Goal: Task Accomplishment & Management: Manage account settings

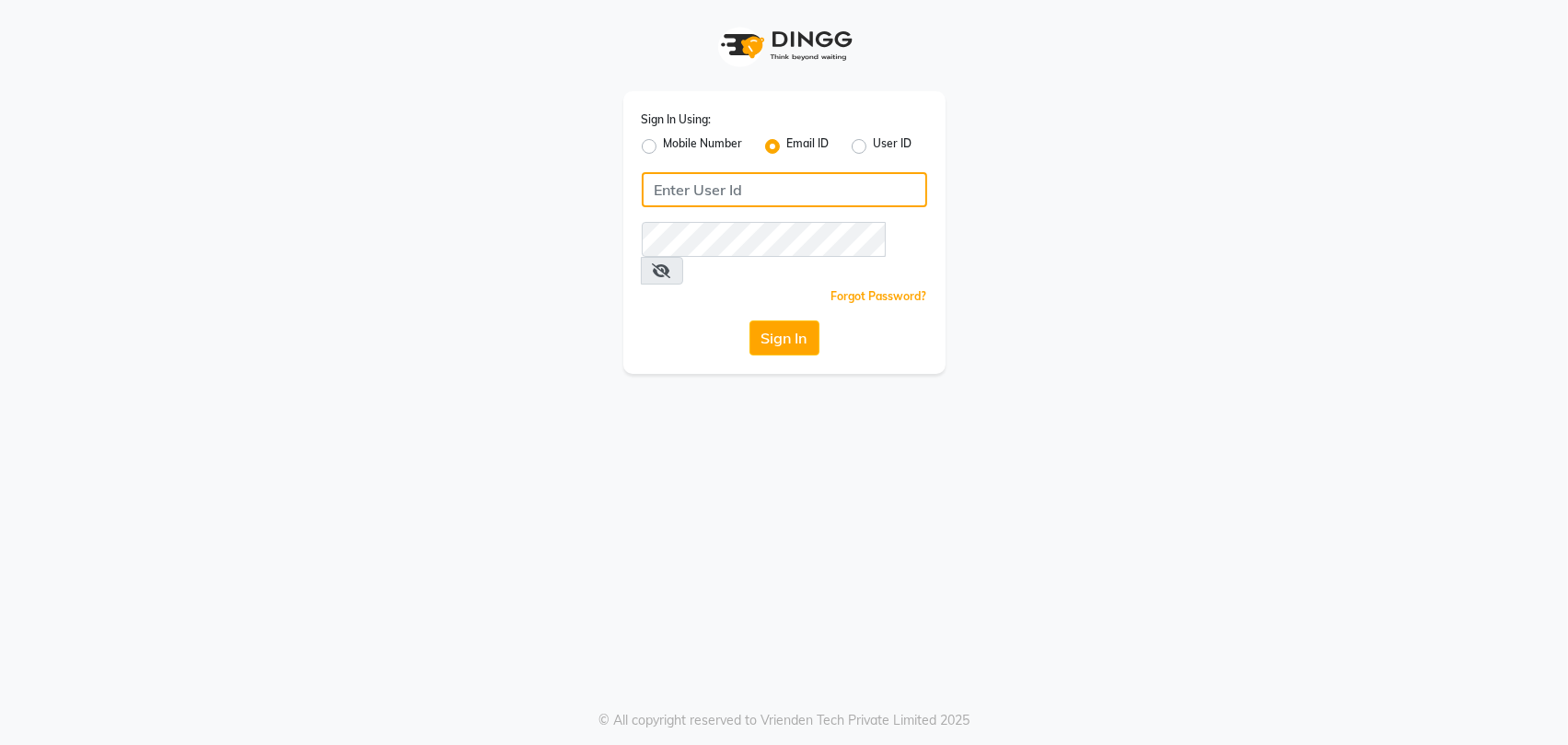
click at [687, 188] on input "Username" at bounding box center [785, 189] width 286 height 35
type input "[EMAIL_ADDRESS][DOMAIN_NAME]"
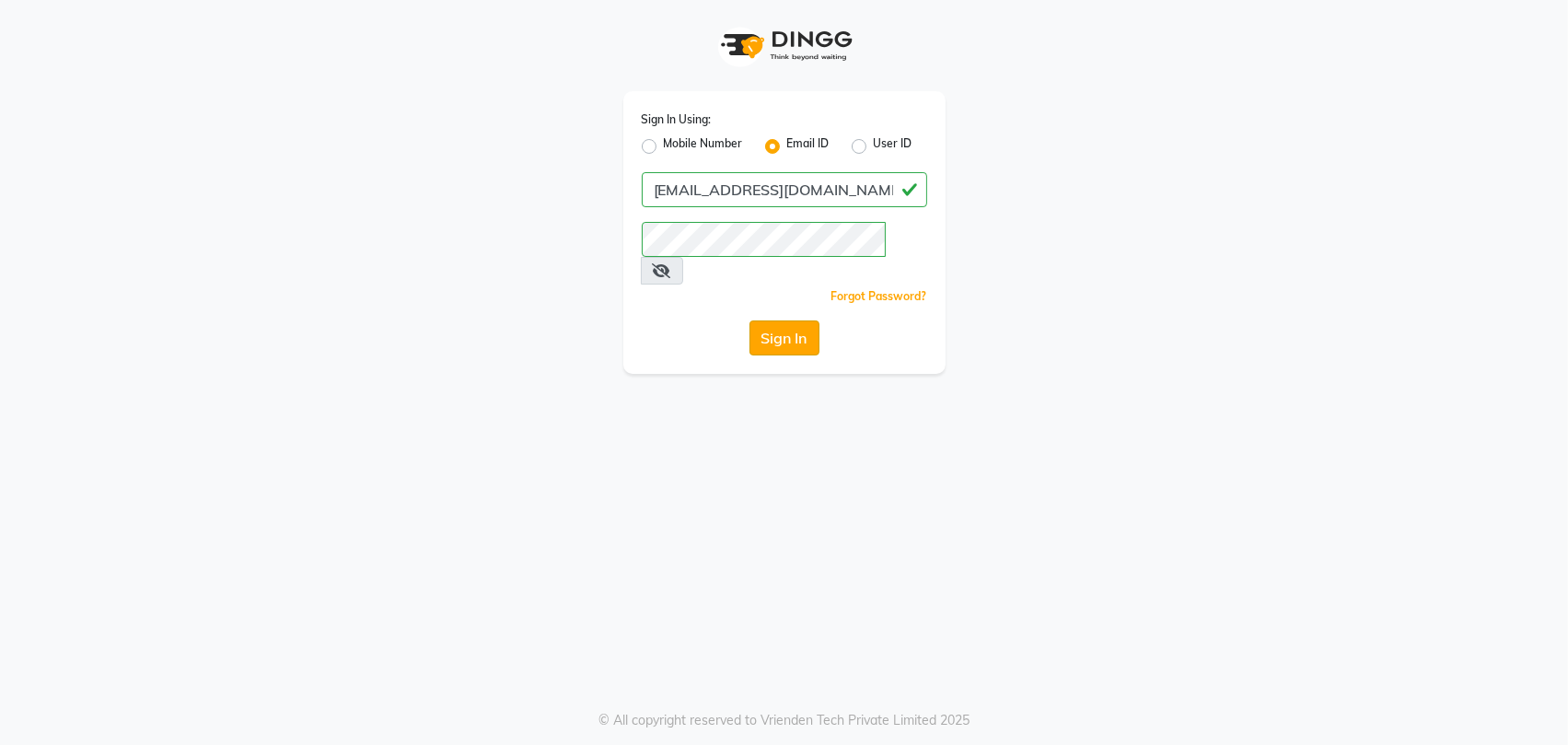
click at [761, 321] on button "Sign In" at bounding box center [784, 338] width 70 height 35
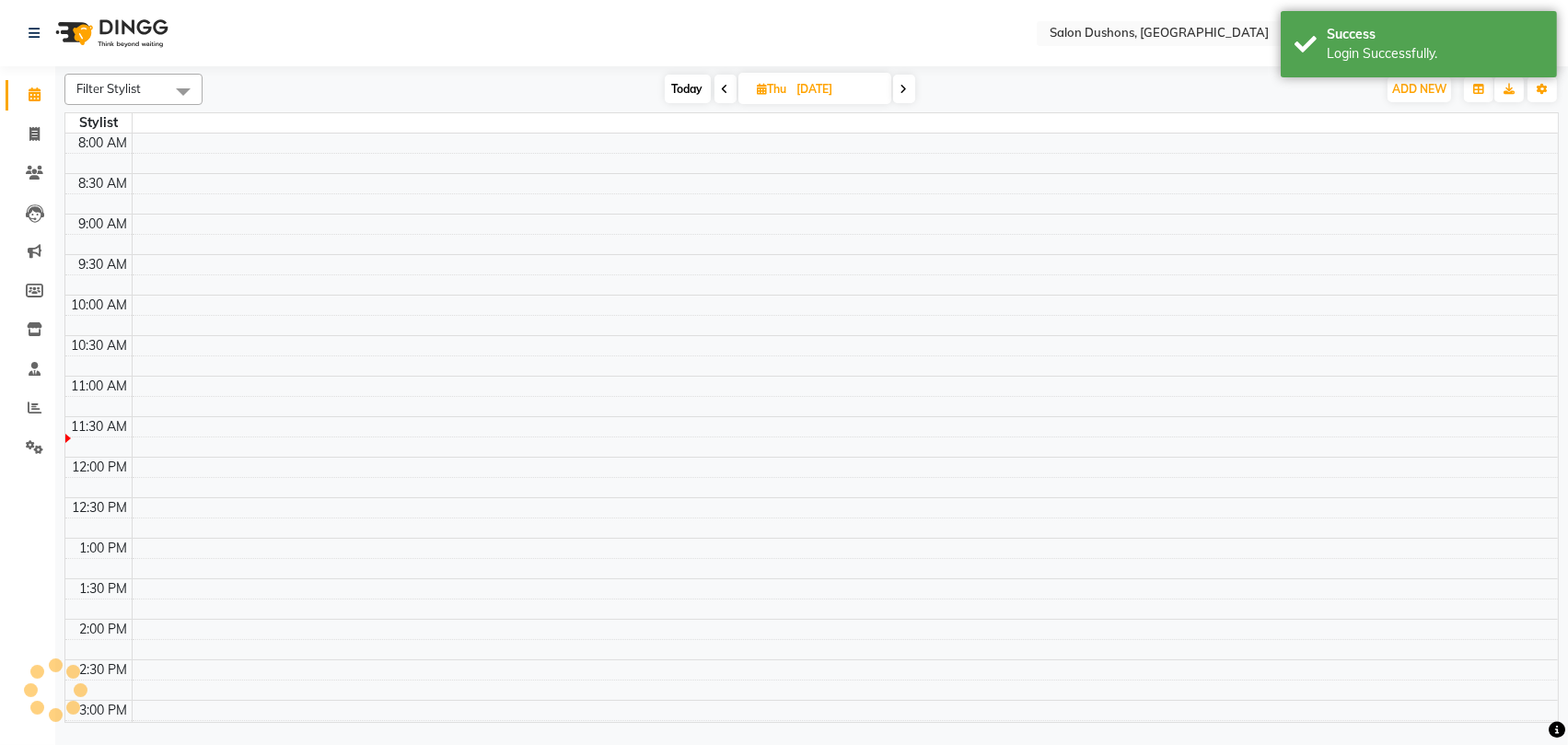
select select "en"
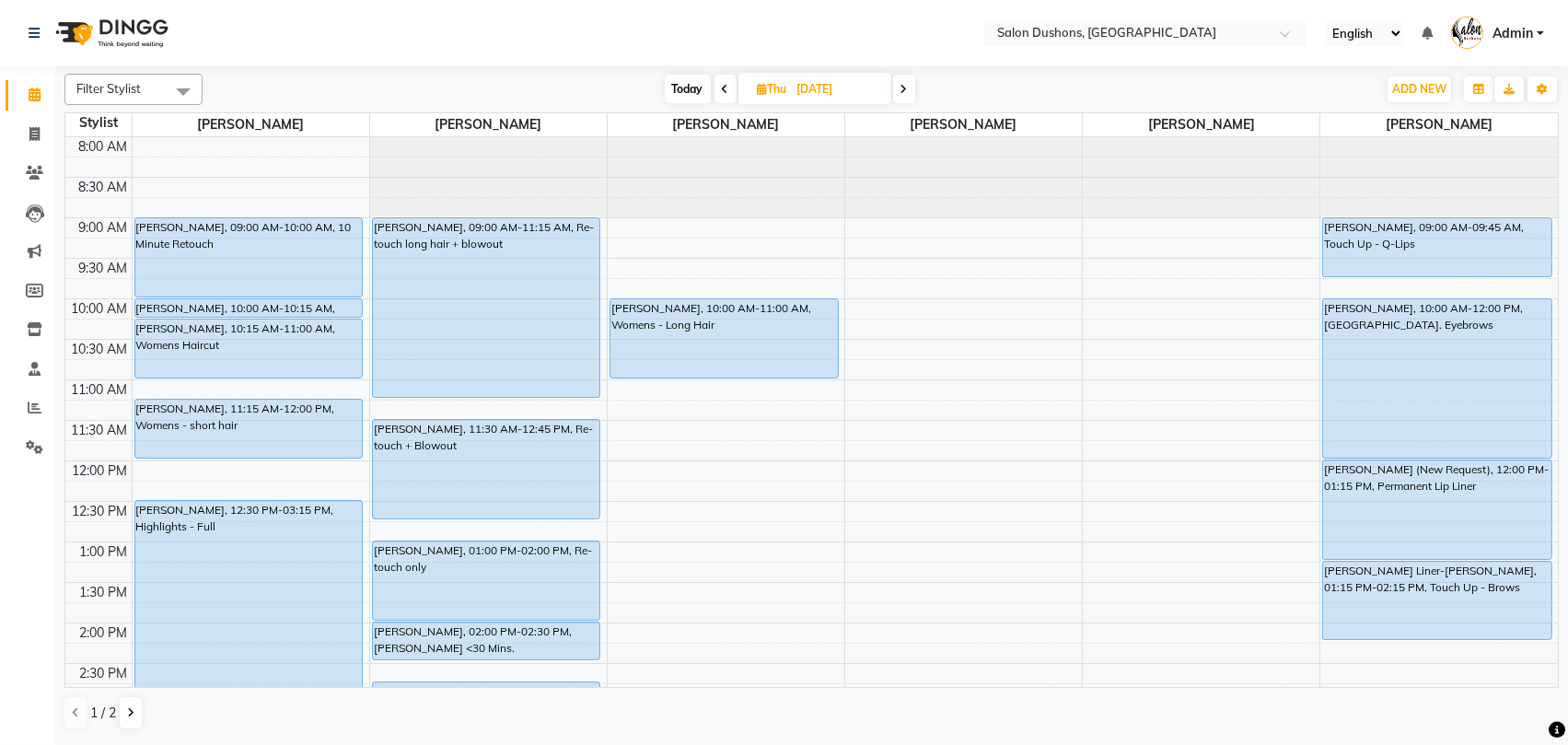
click at [679, 90] on span "Today" at bounding box center [688, 89] width 46 height 29
type input "[DATE]"
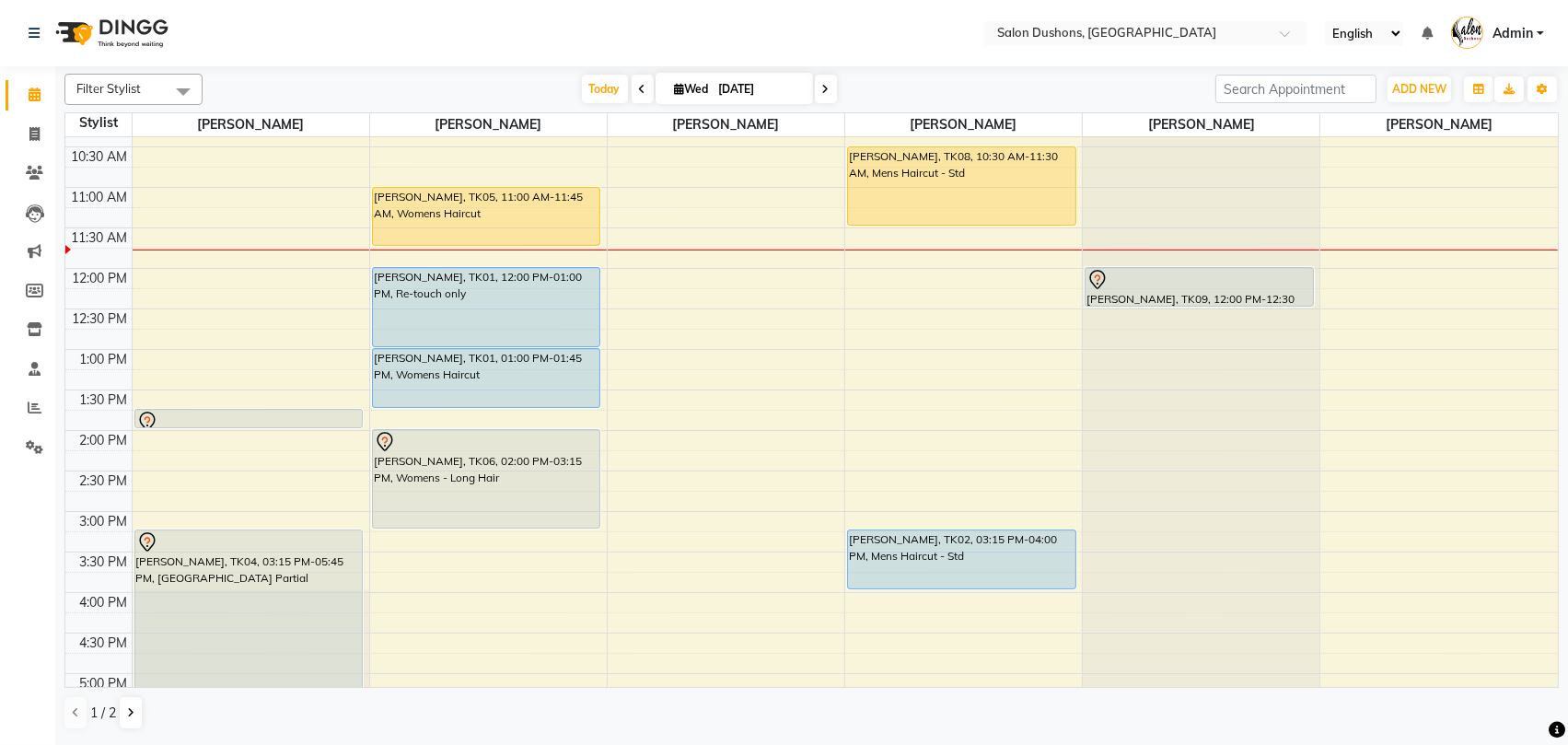
scroll to position [147, 0]
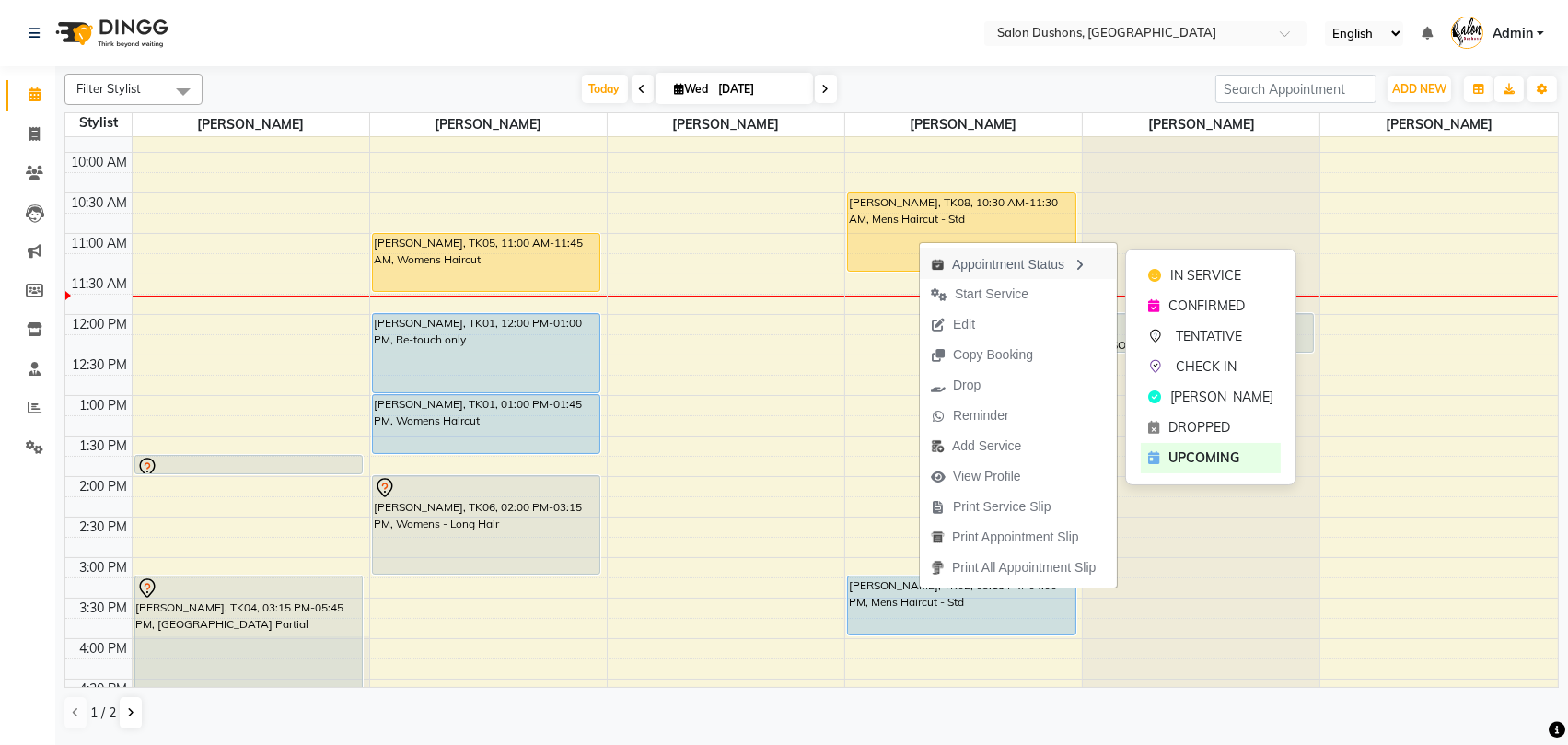
click at [1000, 258] on div "Appointment Status" at bounding box center [1018, 263] width 197 height 32
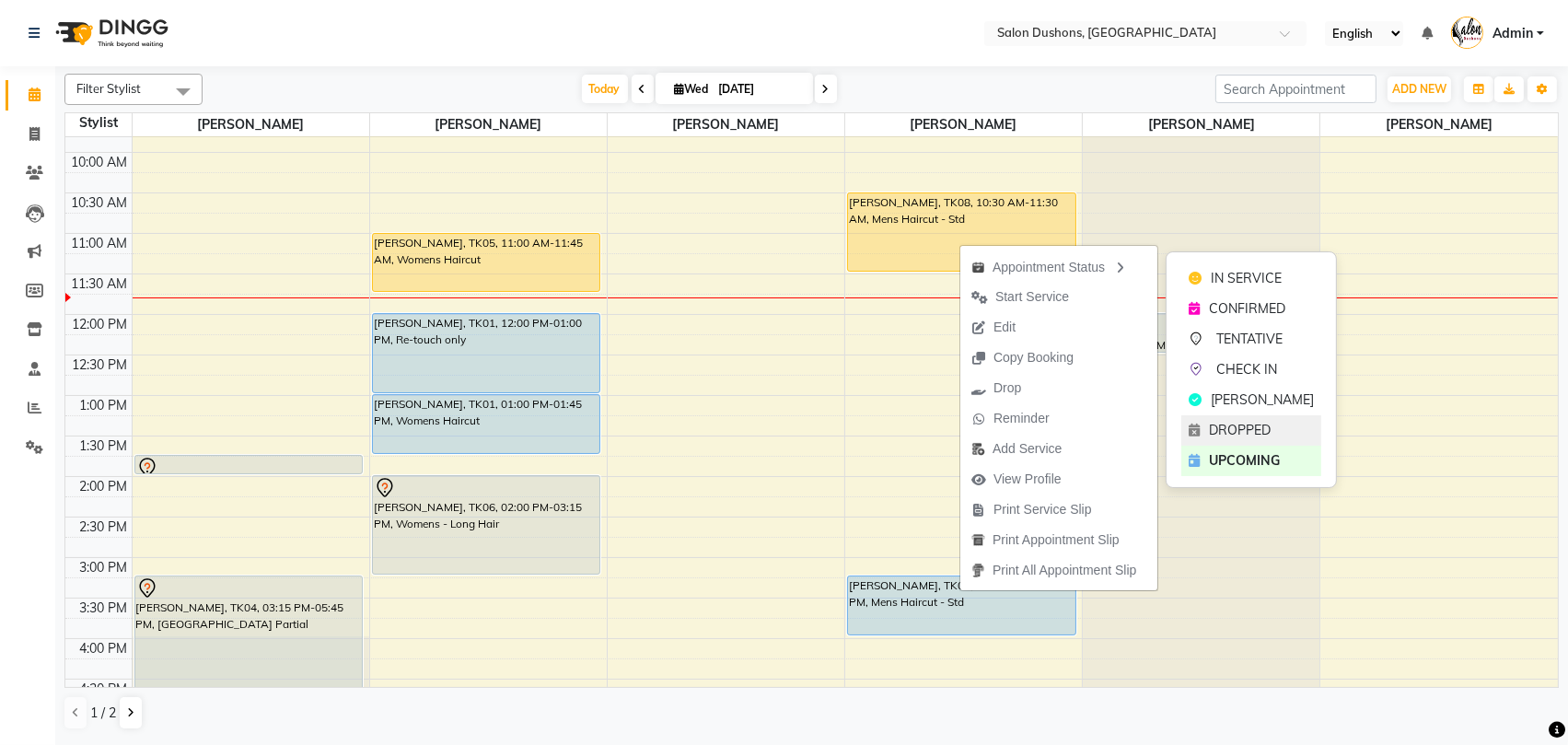
click at [1228, 422] on span "DROPPED" at bounding box center [1240, 431] width 61 height 19
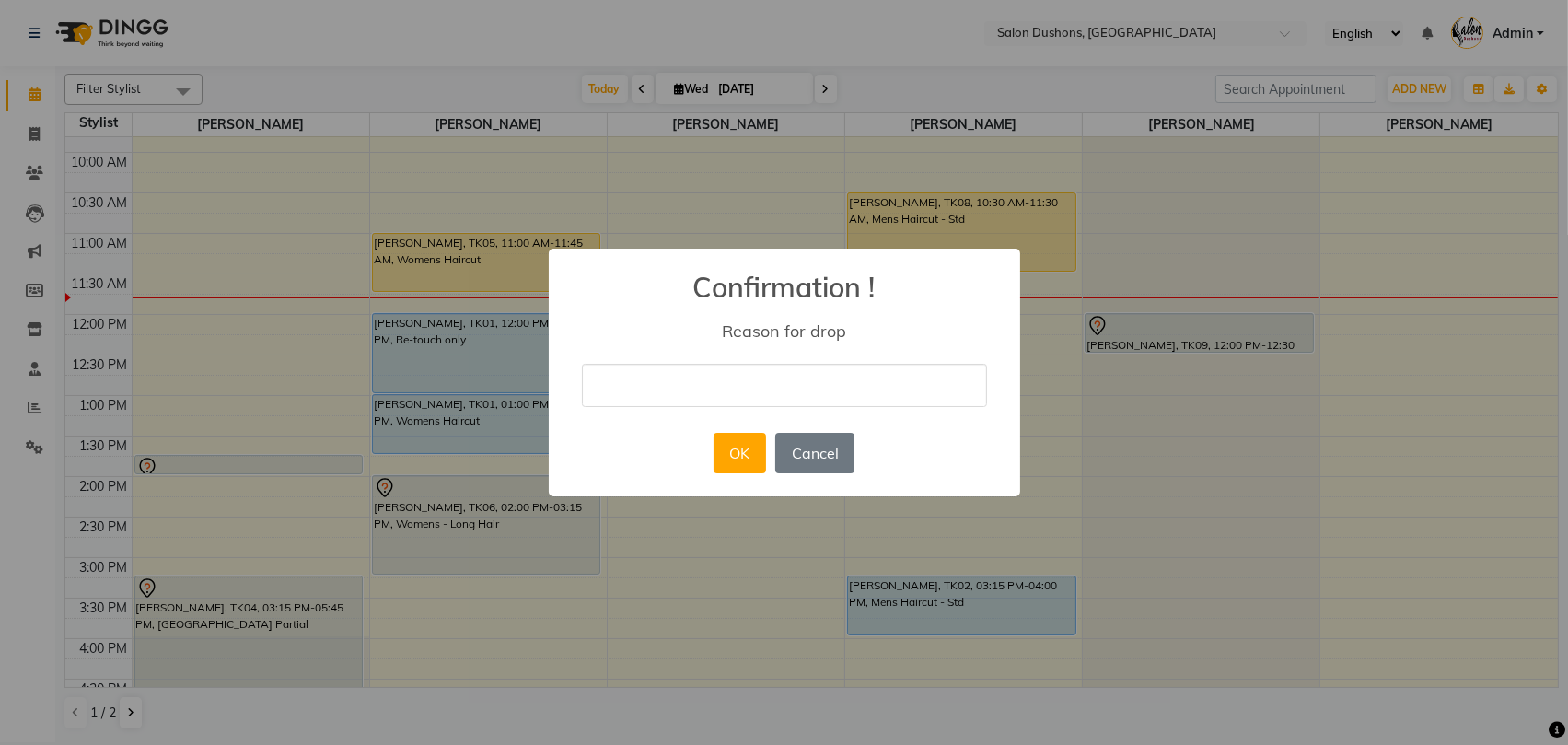
click at [675, 383] on input "text" at bounding box center [785, 385] width 405 height 43
type input "None given"
click at [744, 451] on button "OK" at bounding box center [740, 453] width 53 height 40
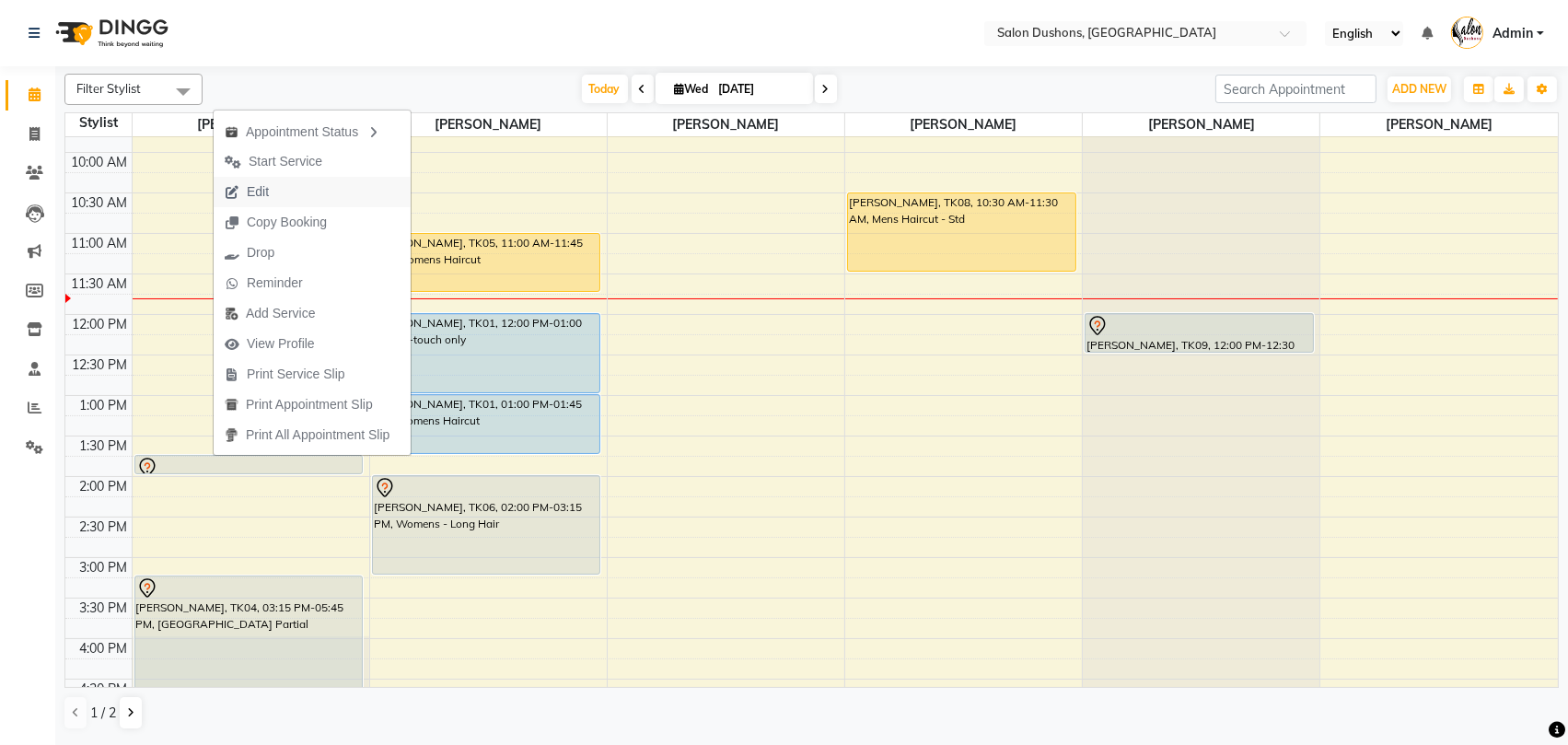
click at [274, 196] on span "Edit" at bounding box center [247, 192] width 66 height 31
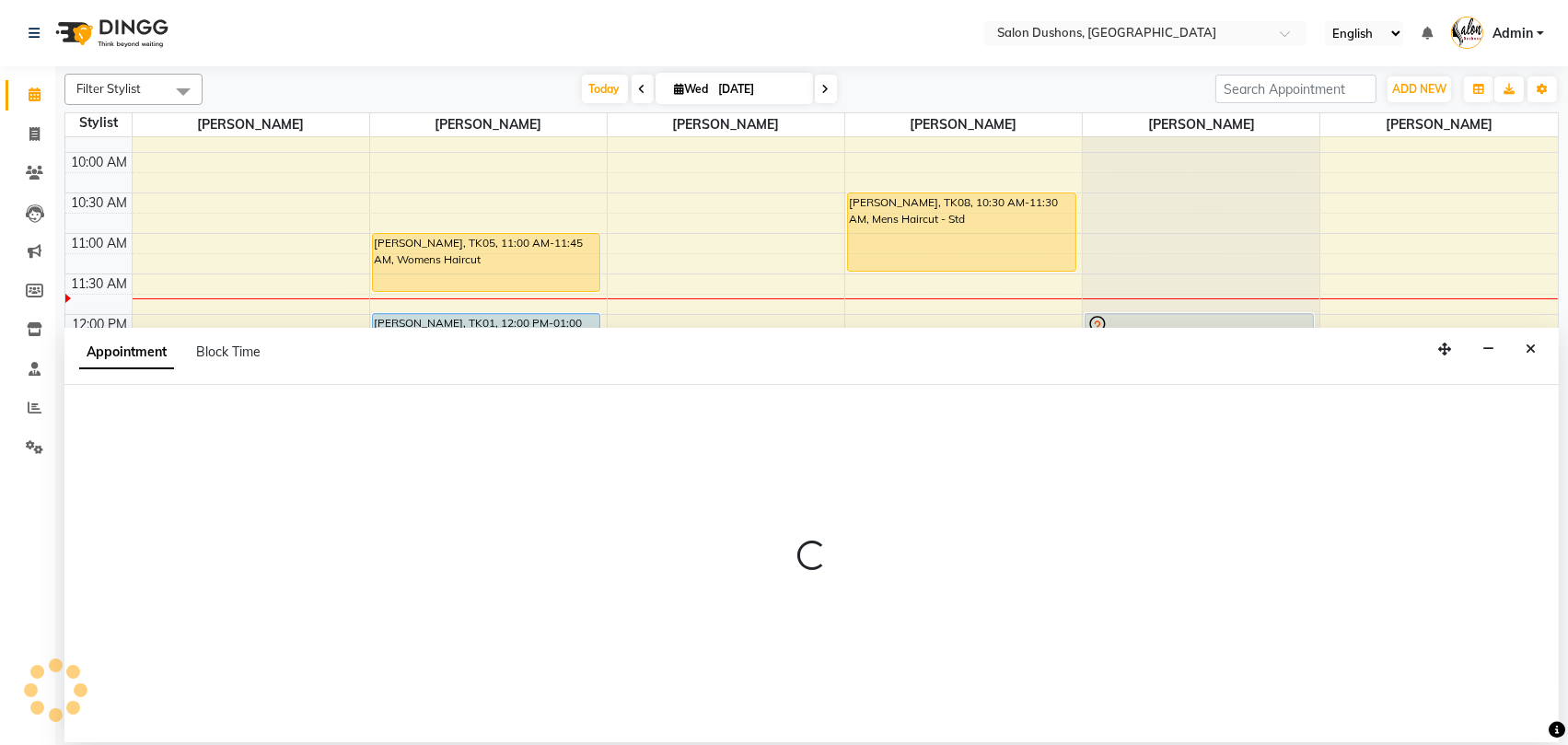
select select "tentative"
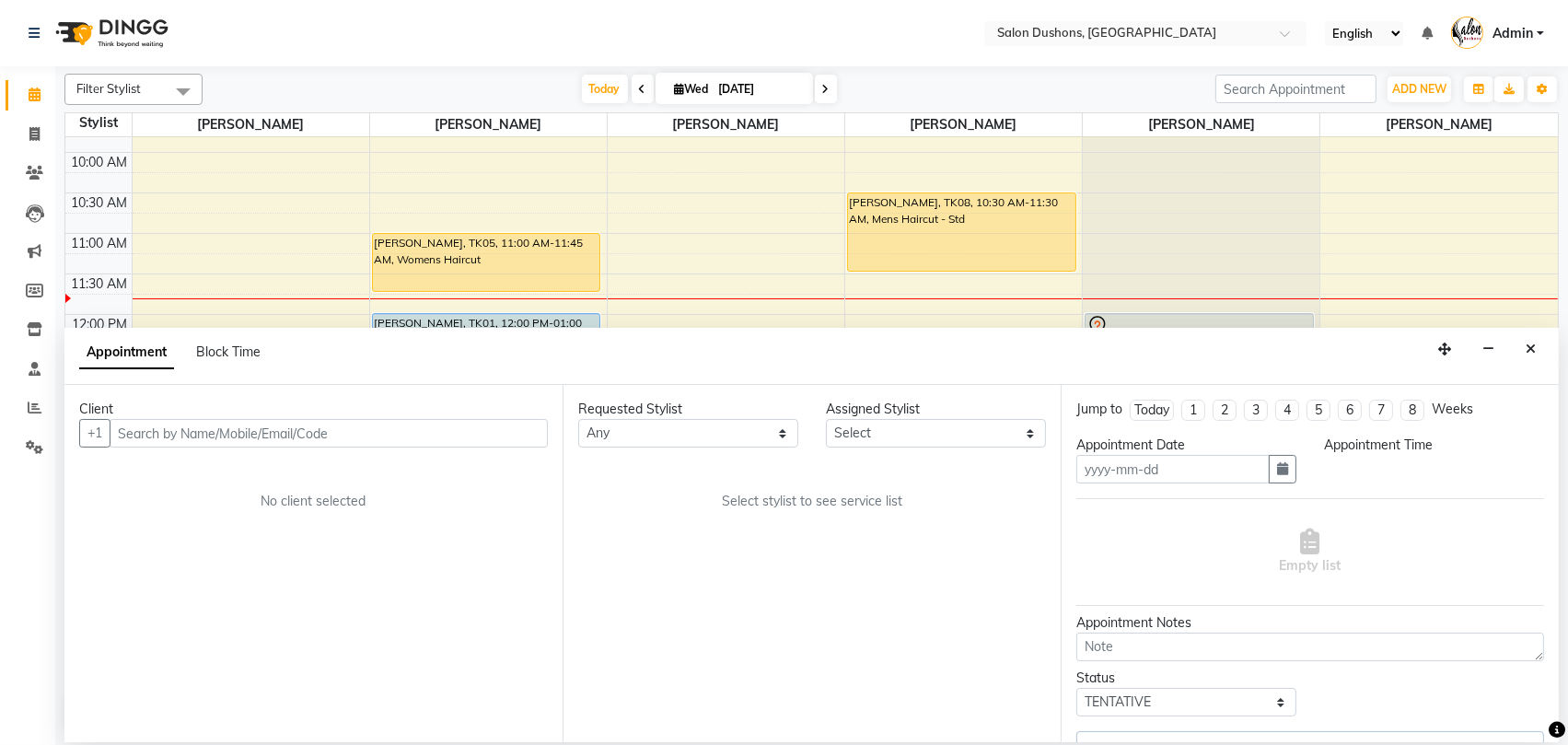
type input "[DATE]"
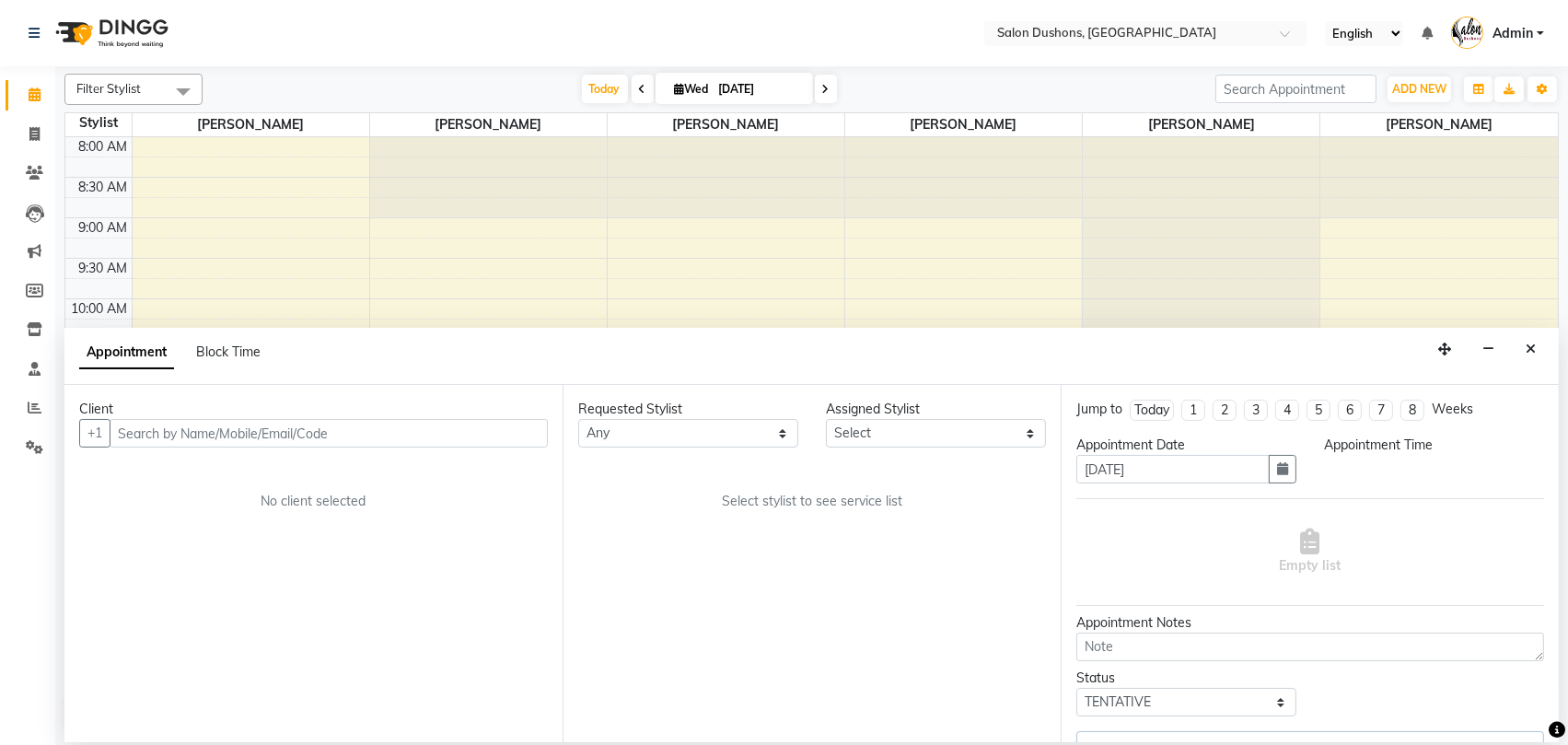
select select "825"
select select "69569"
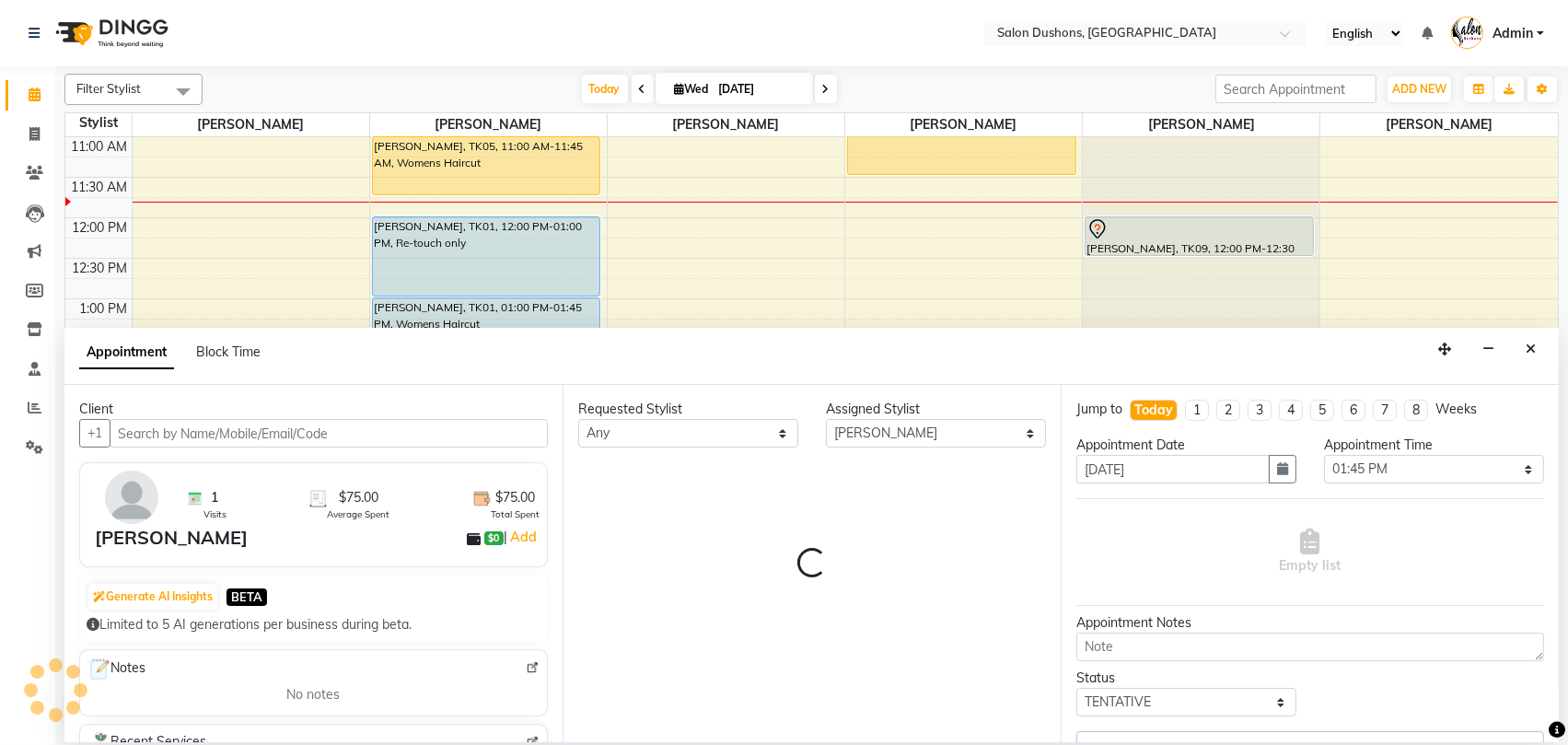
select select "3908"
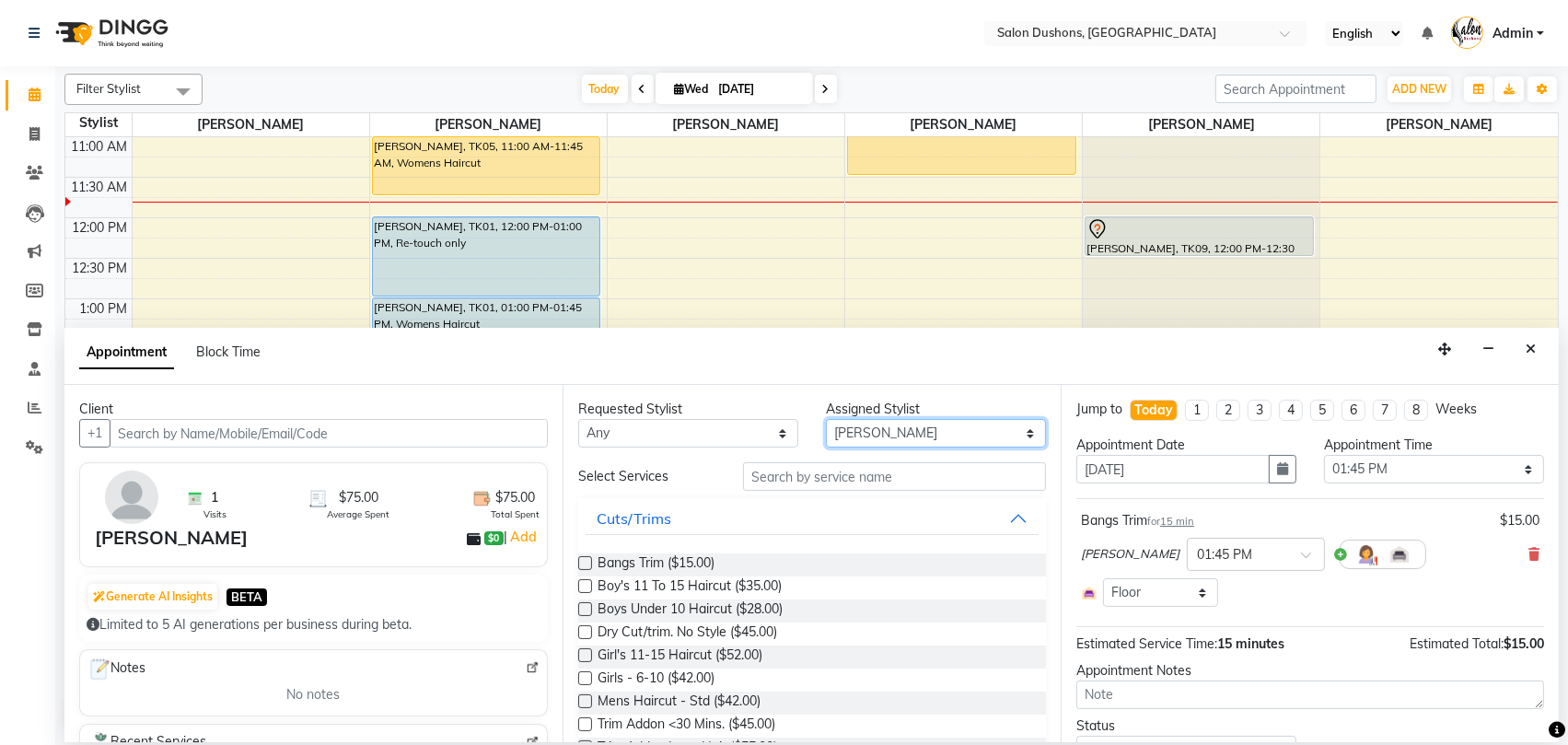
click at [826, 420] on select "Select [PERSON_NAME] [PERSON_NAME] [PERSON_NAME] [PERSON_NAME] [PERSON_NAME] [P…" at bounding box center [936, 434] width 220 height 29
select select "69563"
click option "[PERSON_NAME]" at bounding box center [0, 0] width 0 height 0
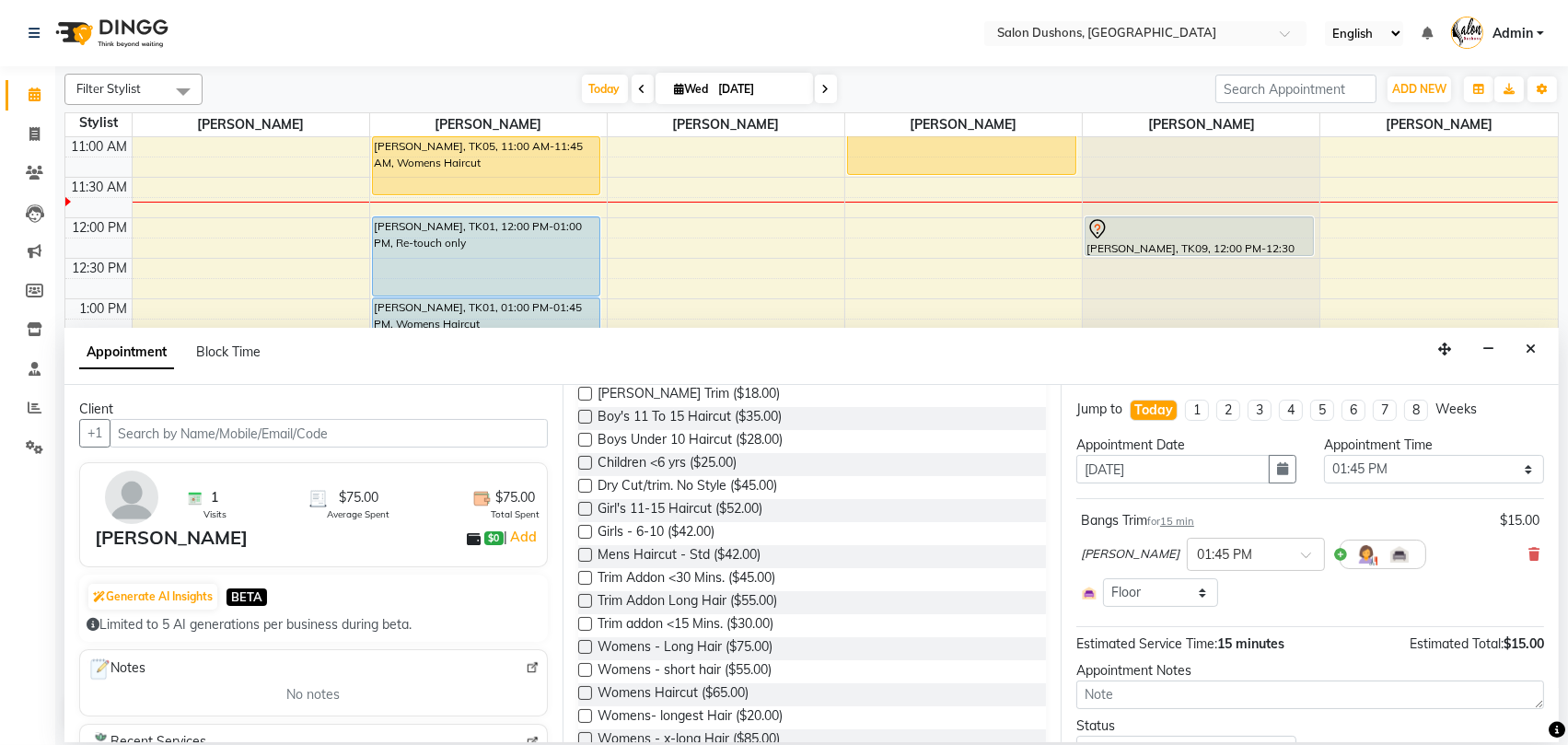
scroll to position [96, 0]
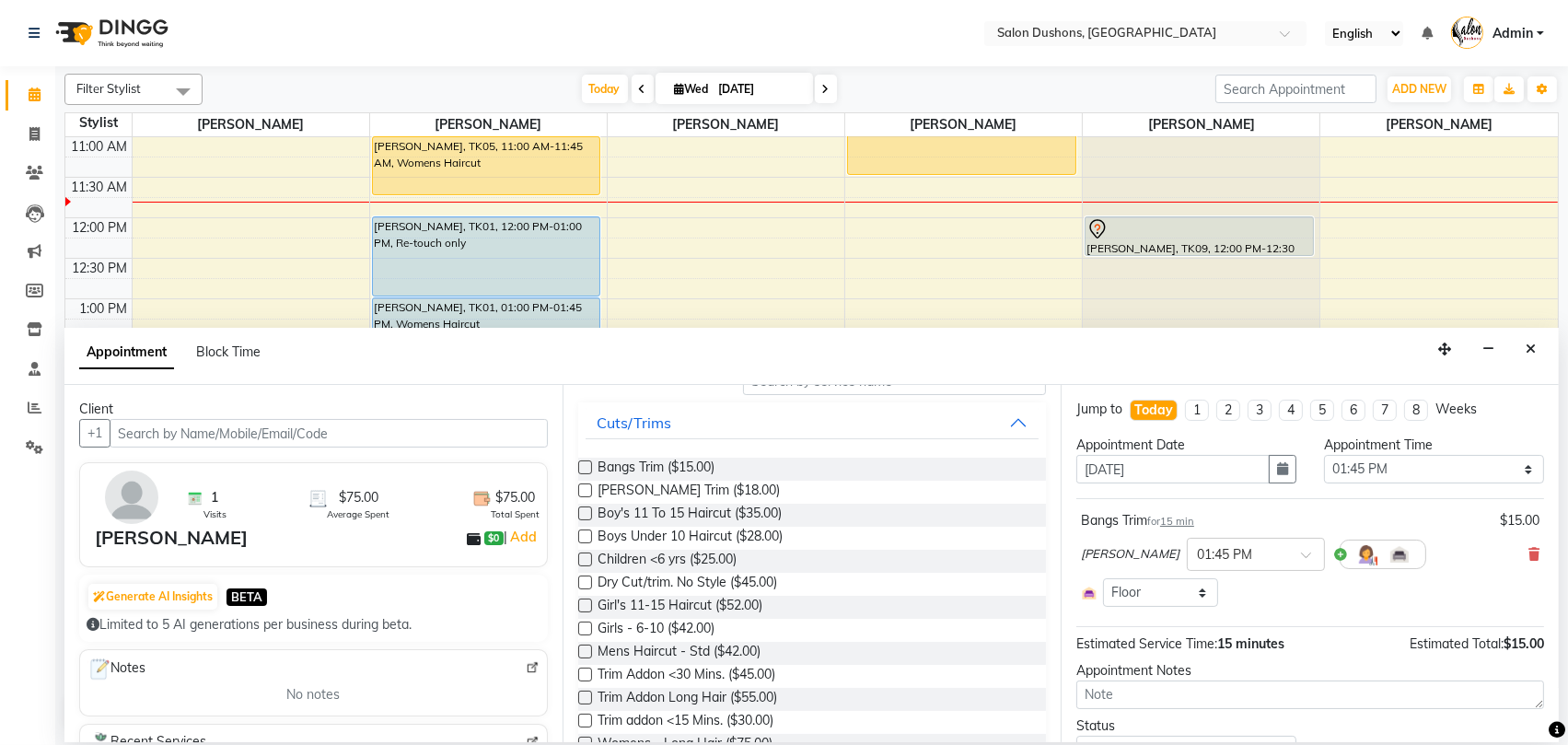
click at [589, 469] on label at bounding box center [585, 468] width 13 height 13
click at [589, 469] on input "checkbox" at bounding box center [584, 469] width 12 height 12
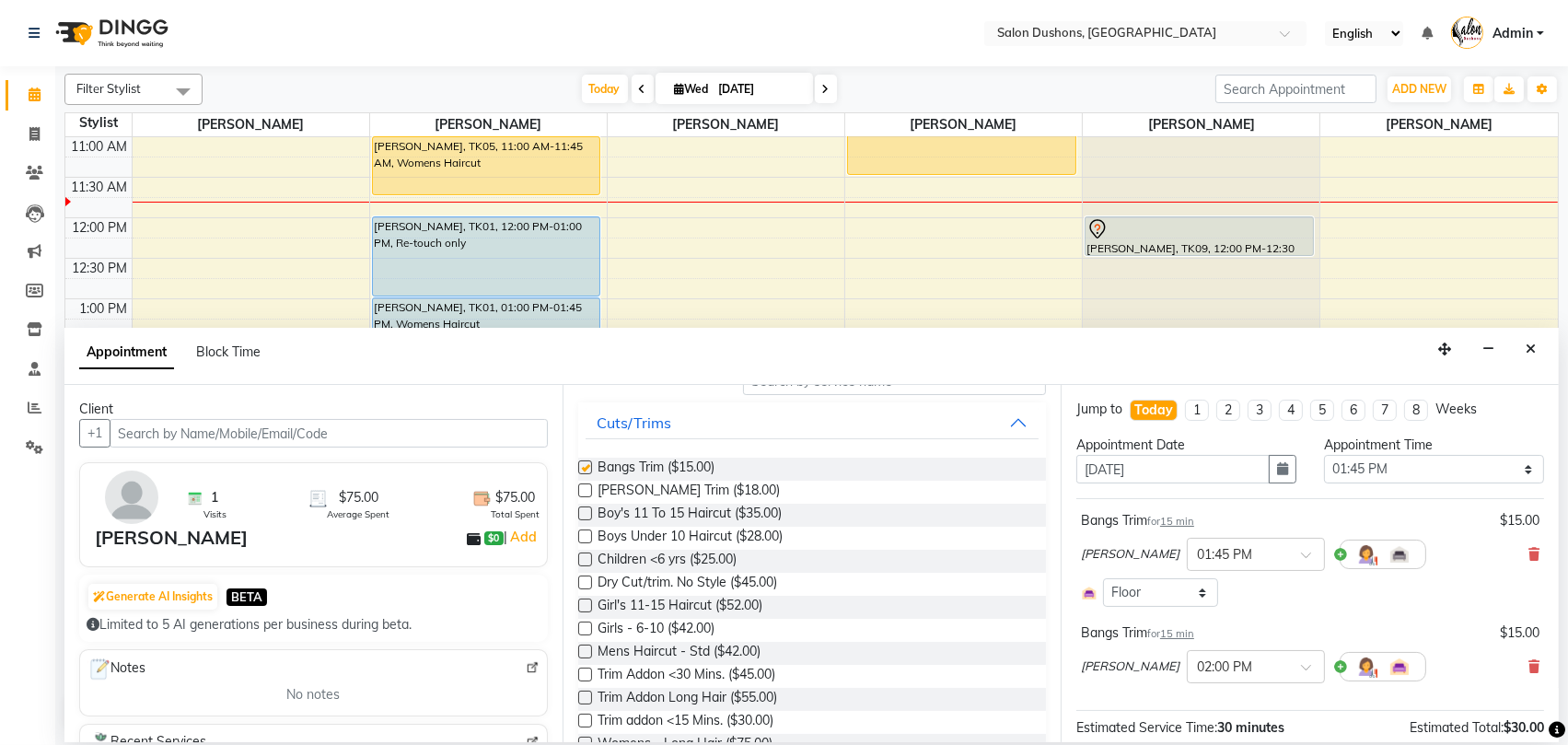
checkbox input "false"
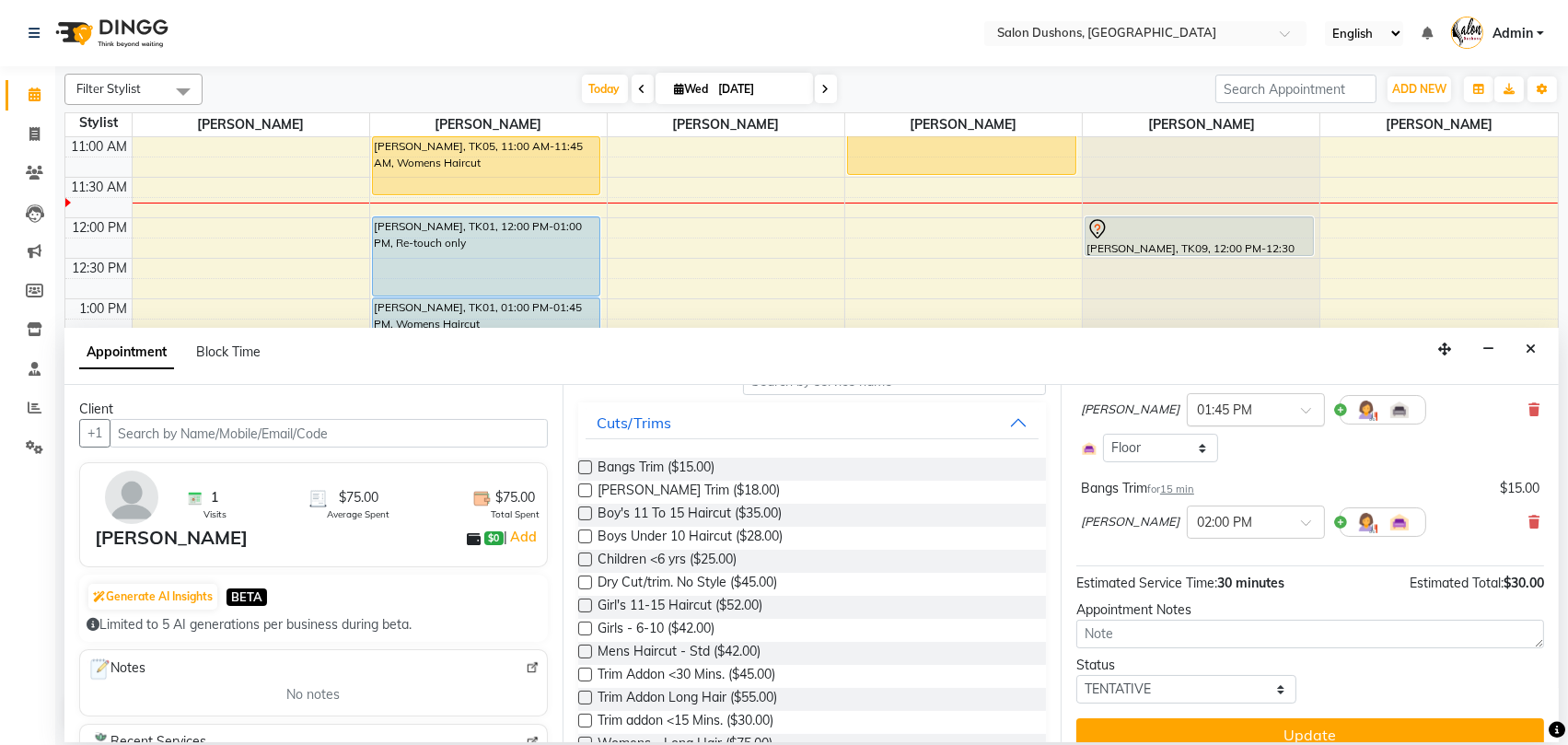
scroll to position [168, 0]
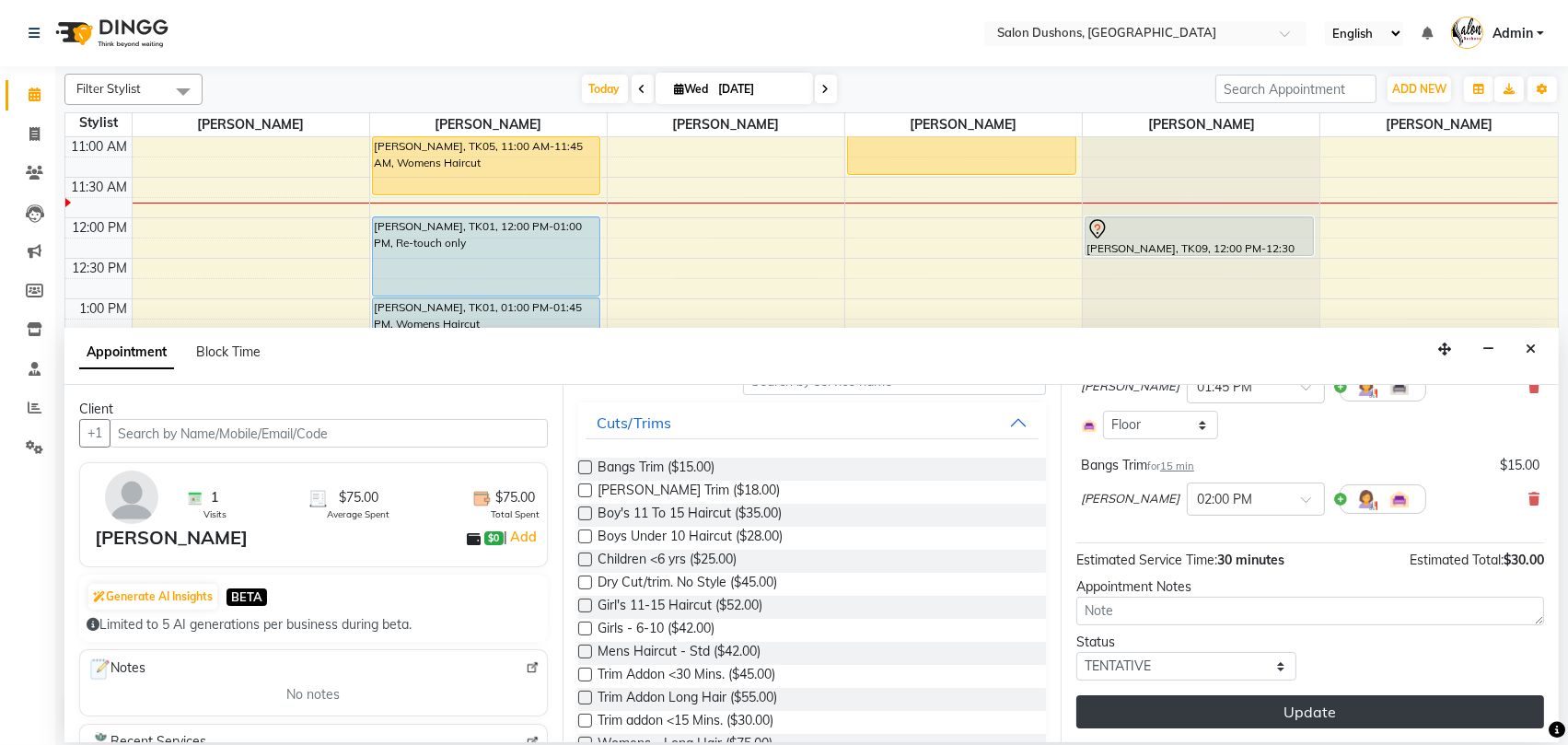
click at [1308, 715] on button "Update" at bounding box center [1311, 712] width 468 height 34
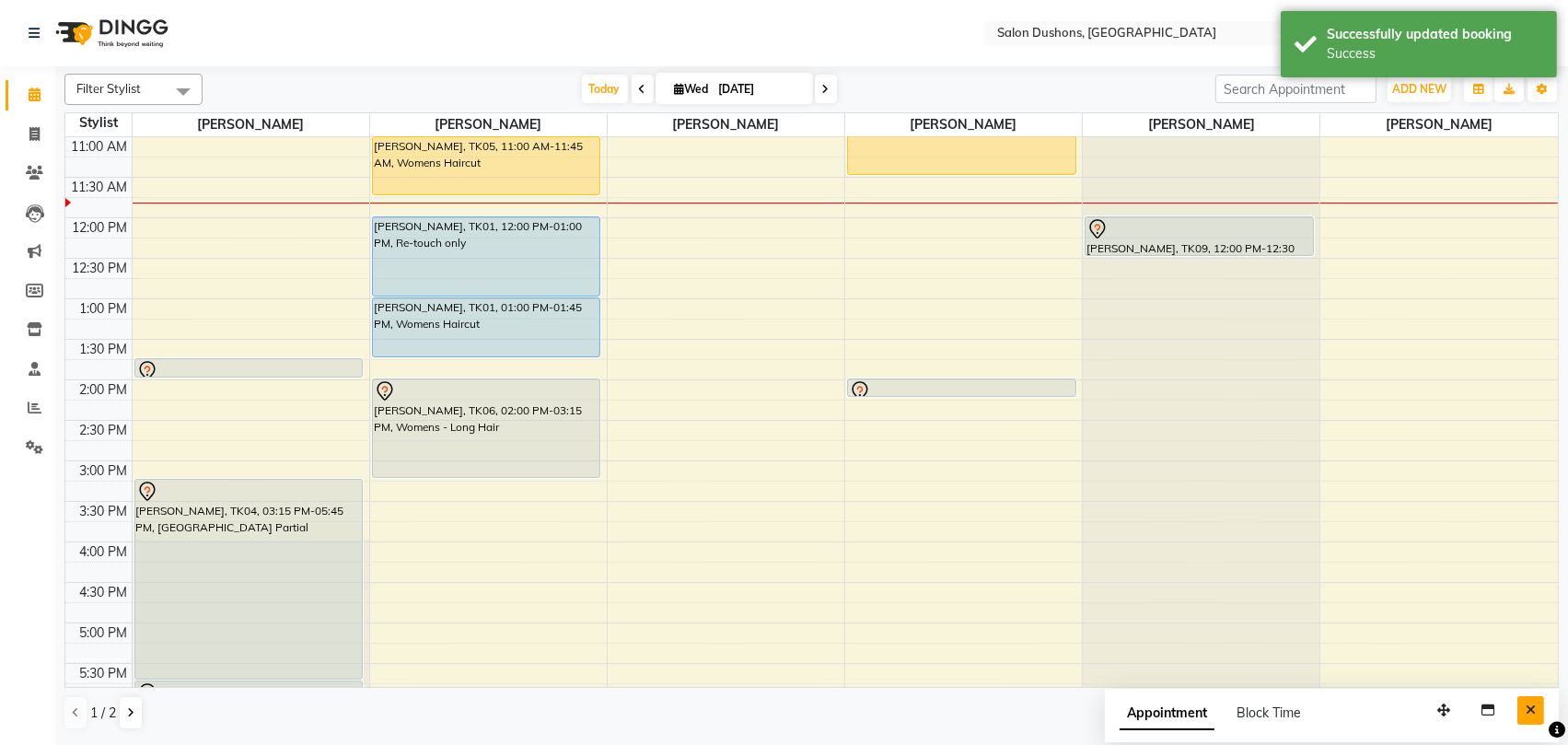
click at [1532, 708] on icon "Close" at bounding box center [1531, 709] width 11 height 12
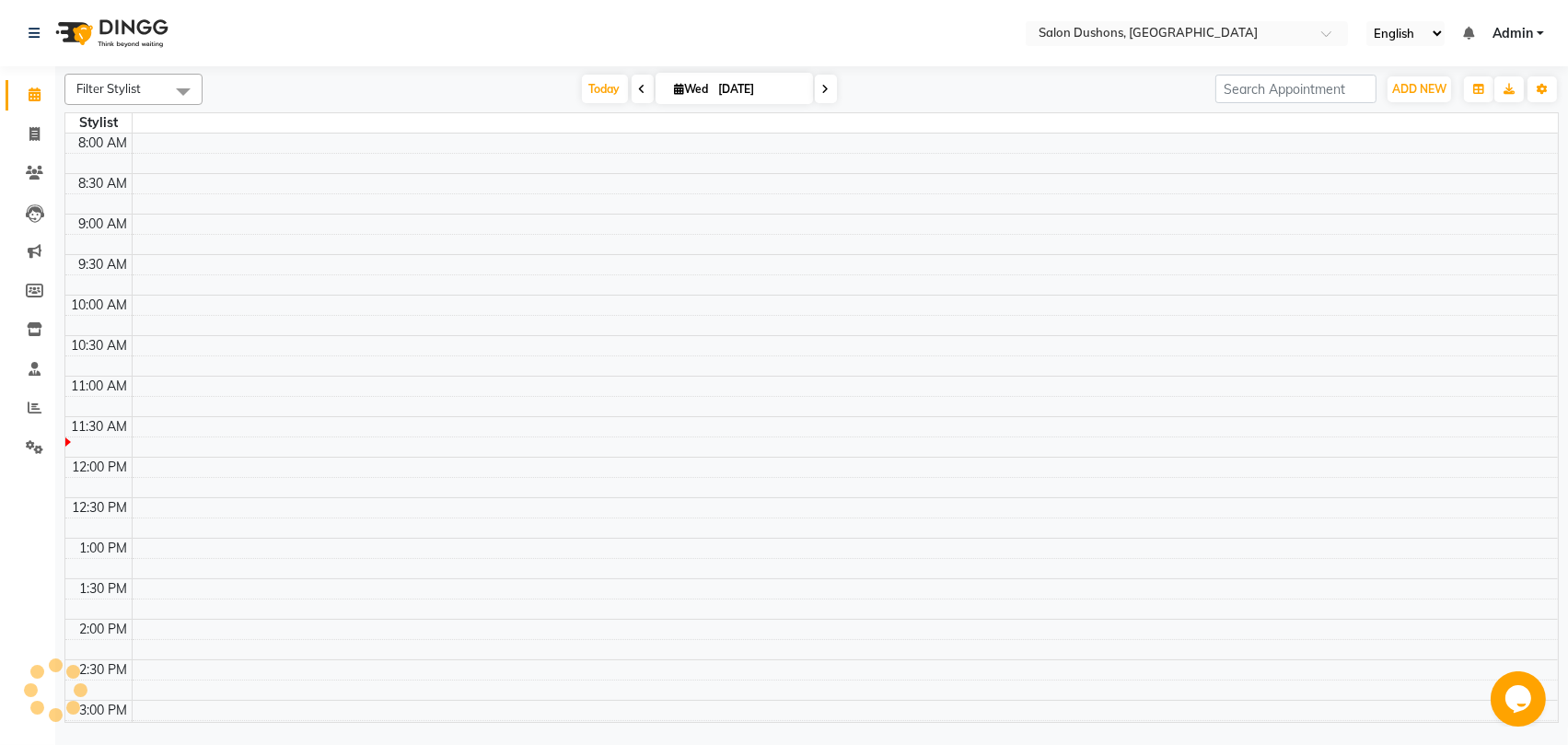
select select "en"
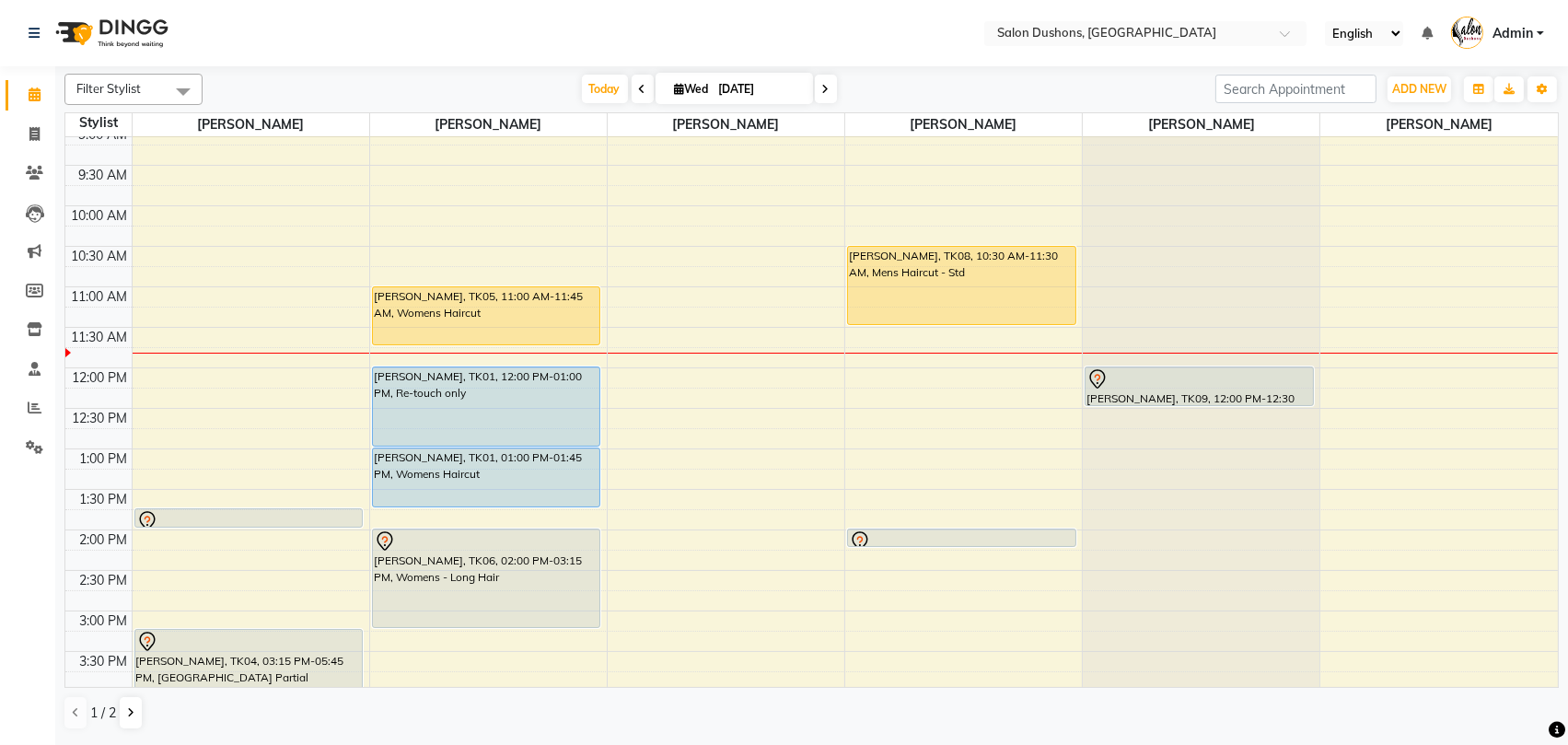
scroll to position [96, 0]
